Goal: Task Accomplishment & Management: Manage account settings

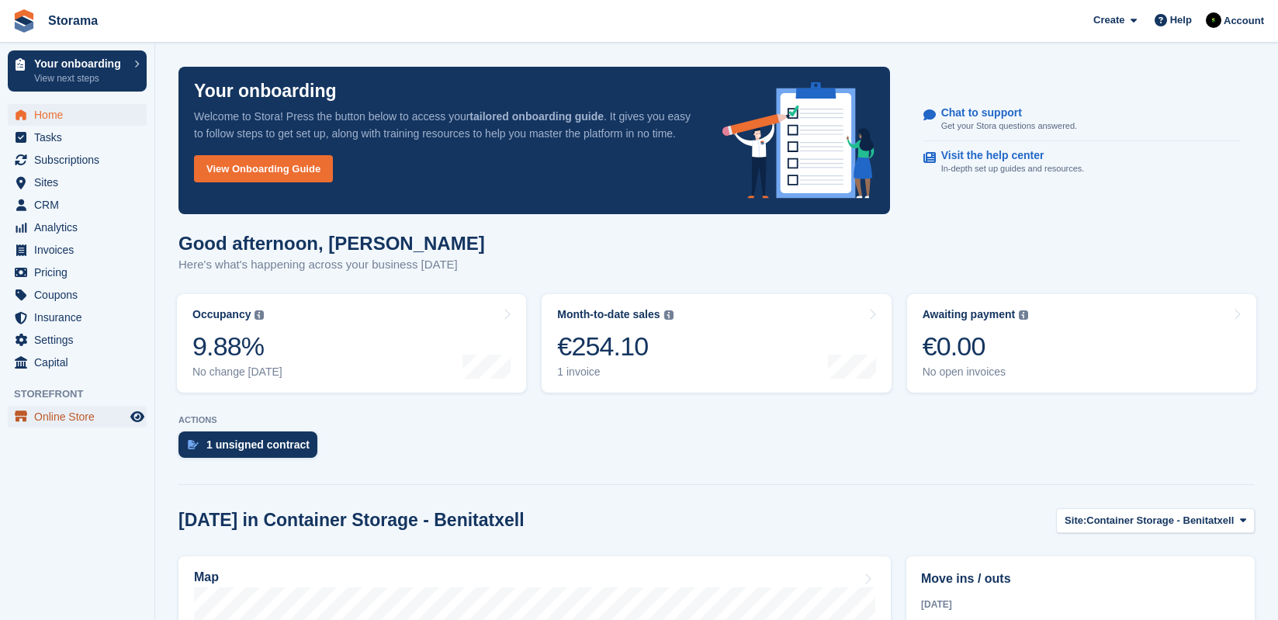
click at [88, 413] on span "Online Store" at bounding box center [80, 417] width 93 height 22
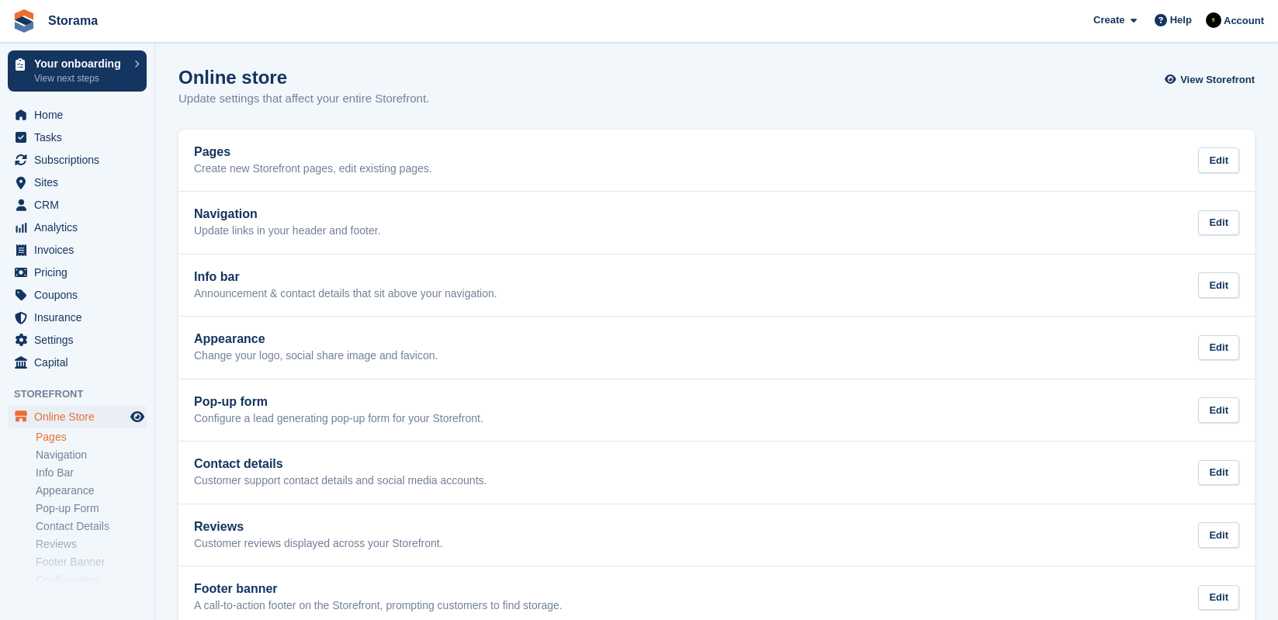
click at [85, 442] on link "Pages" at bounding box center [91, 437] width 111 height 15
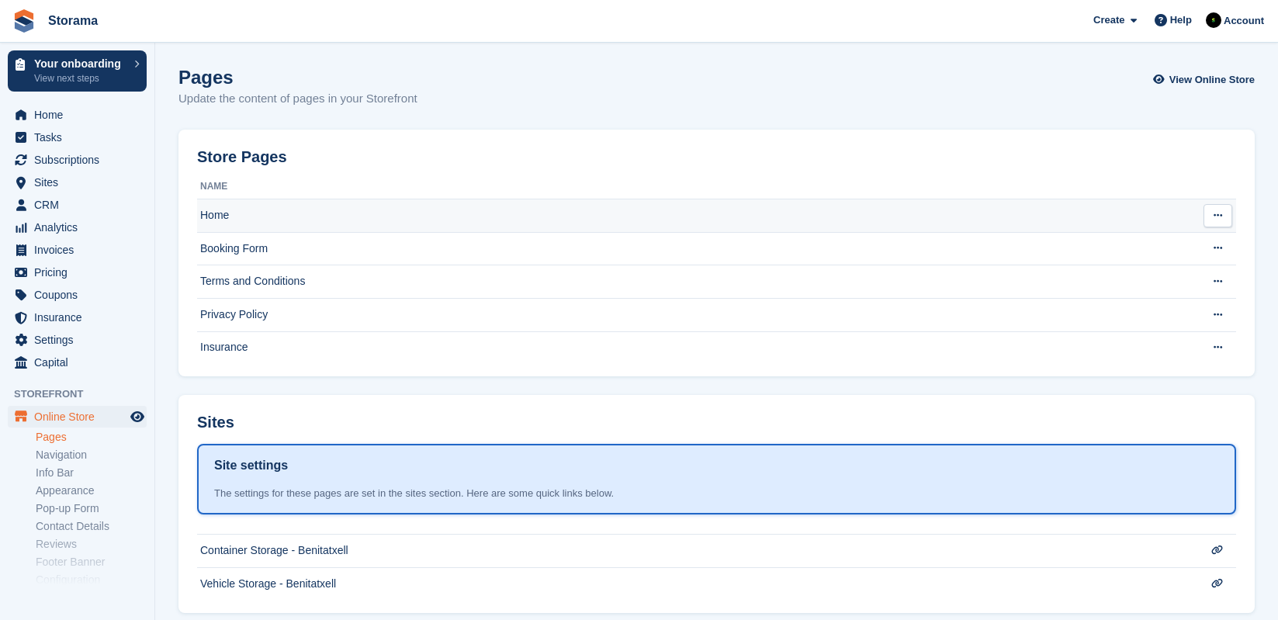
click at [327, 210] on td "Home" at bounding box center [690, 215] width 987 height 33
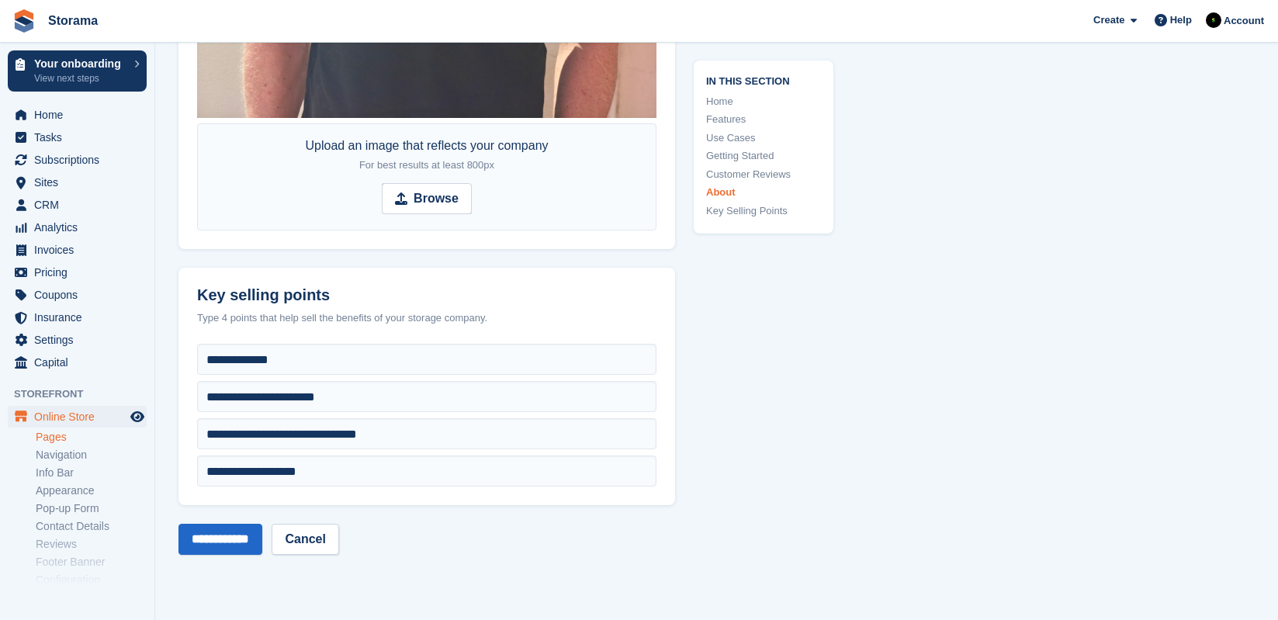
scroll to position [6817, 0]
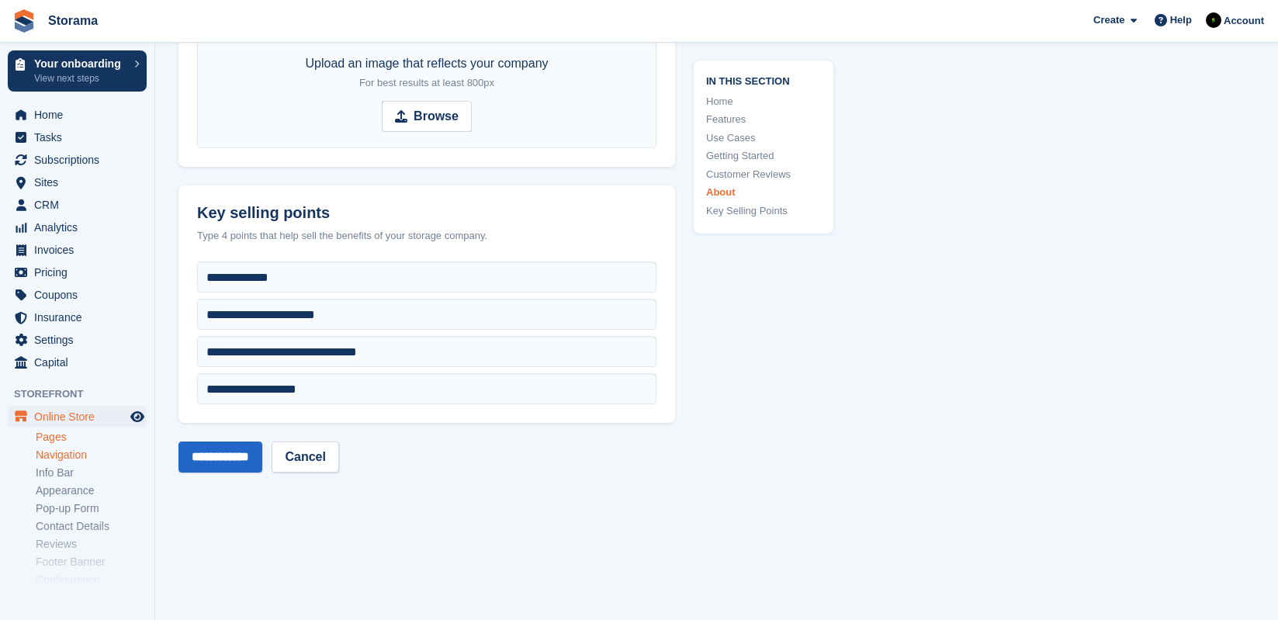
click at [92, 455] on link "Navigation" at bounding box center [91, 455] width 111 height 15
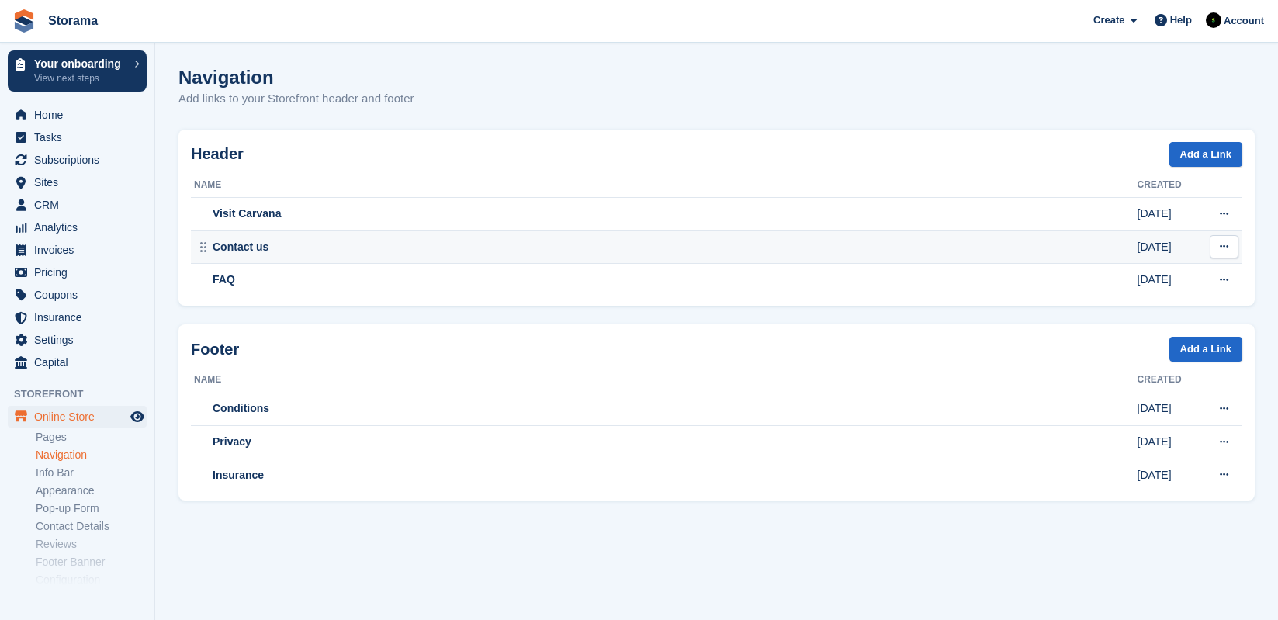
click at [636, 251] on div "Contact us" at bounding box center [666, 247] width 944 height 16
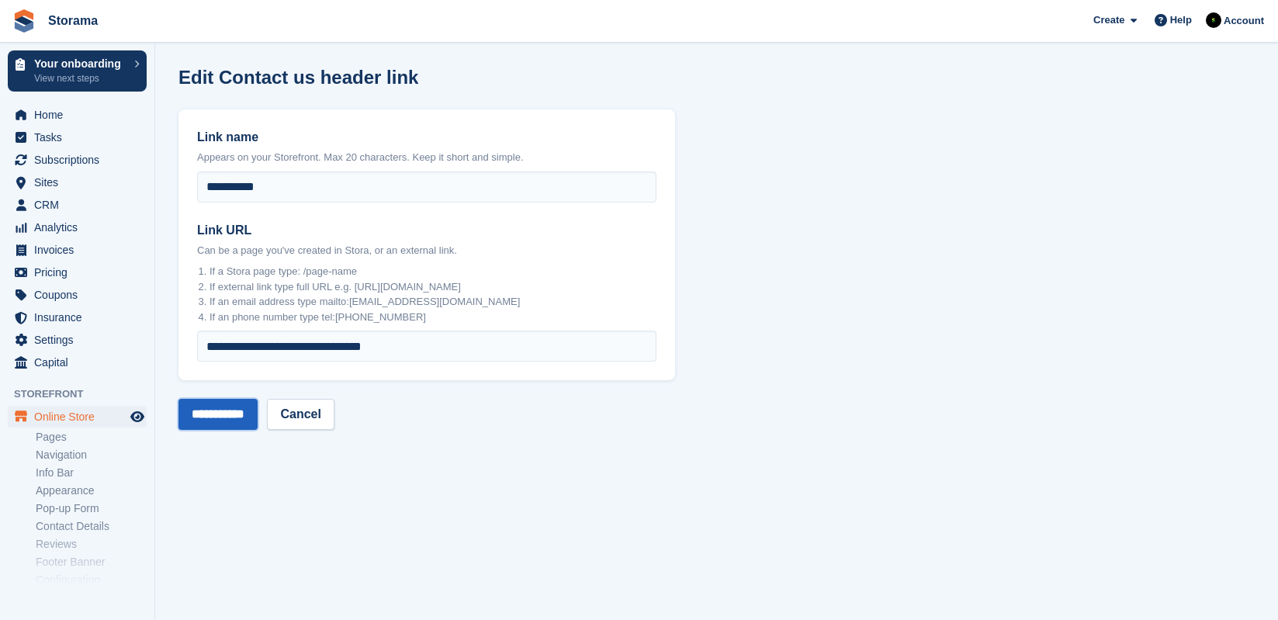
click at [248, 423] on input "**********" at bounding box center [217, 414] width 79 height 31
